Goal: Information Seeking & Learning: Learn about a topic

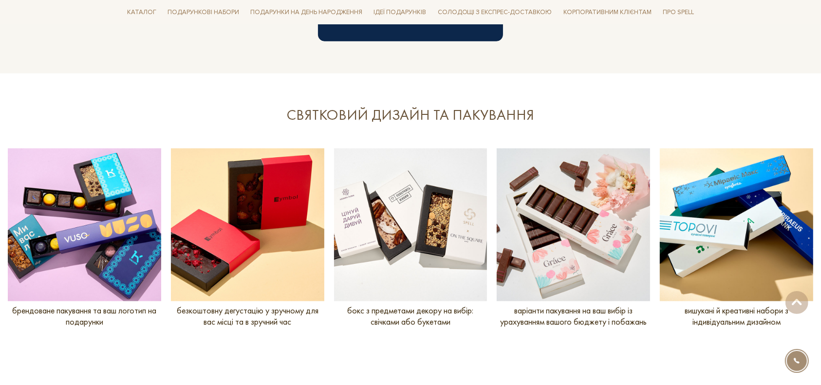
scroll to position [1168, 0]
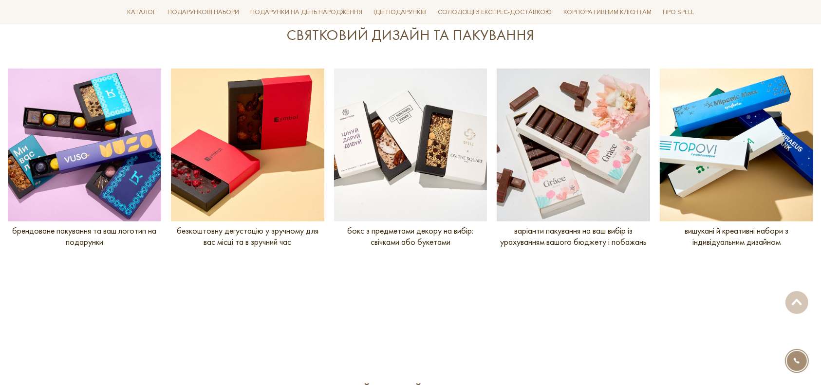
click at [102, 251] on div "брендоване пакування та ваш логотип на подарунки" at bounding box center [89, 162] width 163 height 187
click at [280, 248] on div "безкоштовну дегустацію у зручному для вас місці та в зручний час" at bounding box center [252, 162] width 163 height 187
click at [442, 242] on p "бокс з предметами декору на вибір: свічками або букетами" at bounding box center [410, 236] width 153 height 22
drag, startPoint x: 456, startPoint y: 243, endPoint x: 488, endPoint y: 268, distance: 39.9
click at [385, 232] on p "бокс з предметами декору на вибір: свічками або букетами" at bounding box center [410, 236] width 153 height 22
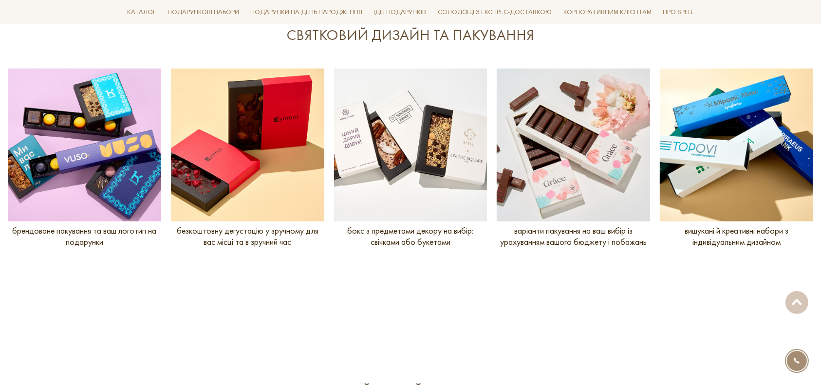
click at [488, 268] on section "СВЯТКОВИЙ ДИЗАЙН ТА ПАКУВАННЯ slide 6 to 10 of 5 брендоване пакування та ваш ло…" at bounding box center [410, 152] width 821 height 317
drag, startPoint x: 510, startPoint y: 231, endPoint x: 634, endPoint y: 262, distance: 127.5
click at [645, 245] on p "варіанти пакування на ваш вибір із урахуванням вашого бюджету і побажань" at bounding box center [572, 236] width 153 height 22
click at [623, 273] on section "СВЯТКОВИЙ ДИЗАЙН ТА ПАКУВАННЯ slide 6 to 10 of 5 брендоване пакування та ваш ло…" at bounding box center [410, 152] width 821 height 317
drag, startPoint x: 683, startPoint y: 233, endPoint x: 779, endPoint y: 247, distance: 96.9
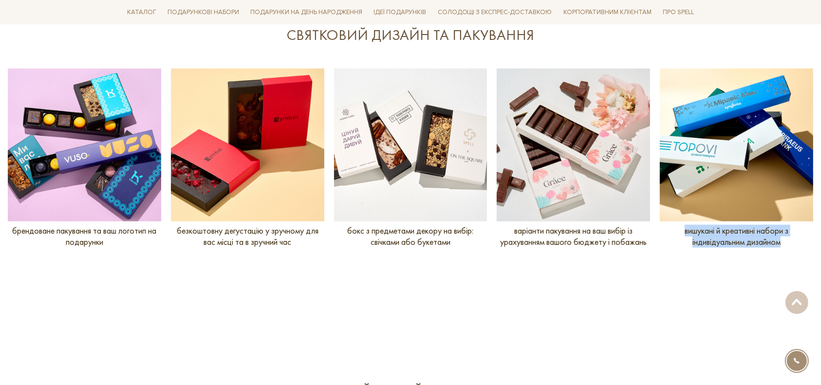
click at [779, 247] on p "вишукані й креативні набори з індивідуальним дизайном" at bounding box center [736, 236] width 153 height 22
click at [720, 253] on div "вишукані й креативні набори з індивідуальним дизайном" at bounding box center [741, 162] width 163 height 187
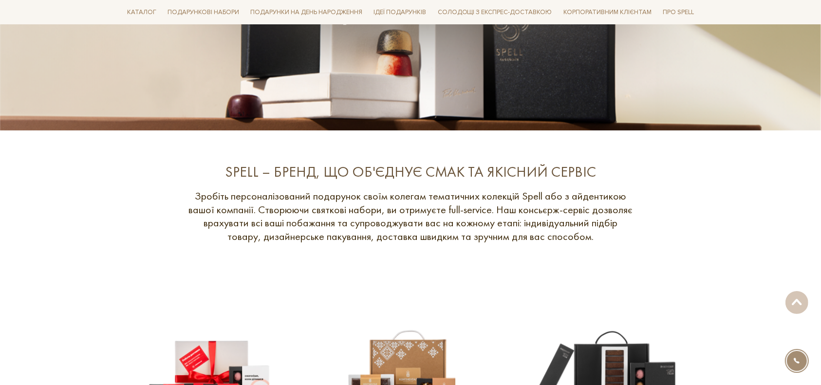
scroll to position [454, 0]
